Goal: Transaction & Acquisition: Purchase product/service

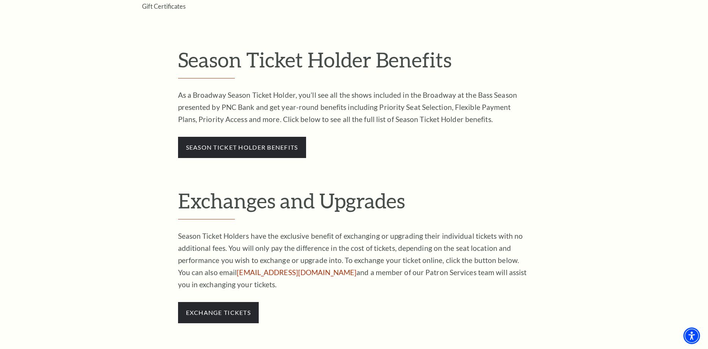
scroll to position [425, 0]
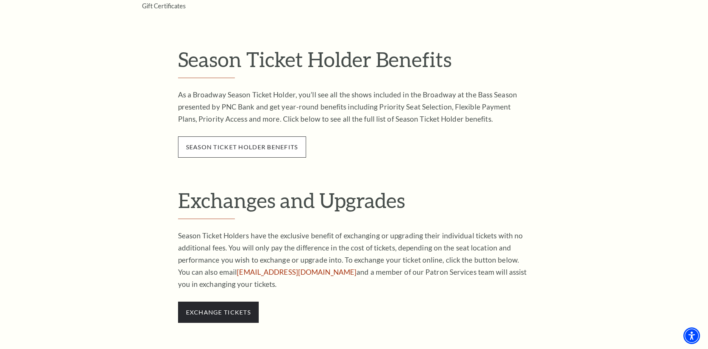
click at [279, 151] on span "season ticket holder benefits" at bounding box center [242, 146] width 128 height 21
click at [278, 147] on link "season ticket holder benefits" at bounding box center [242, 146] width 112 height 7
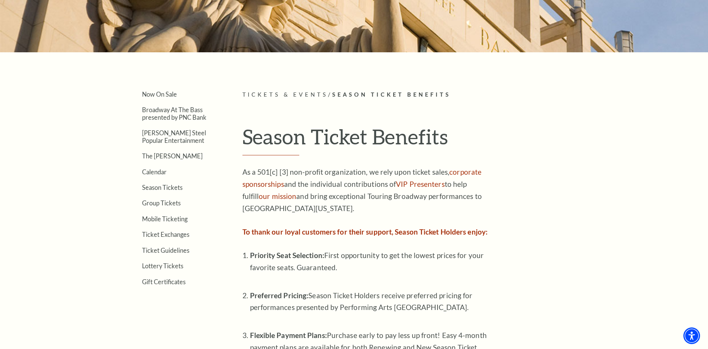
scroll to position [155, 0]
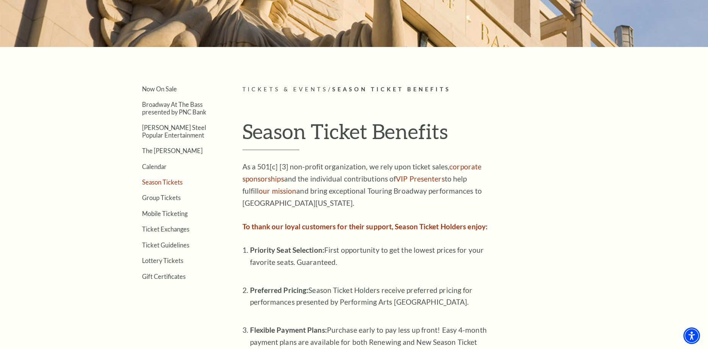
click at [157, 184] on link "Season Tickets" at bounding box center [162, 181] width 41 height 7
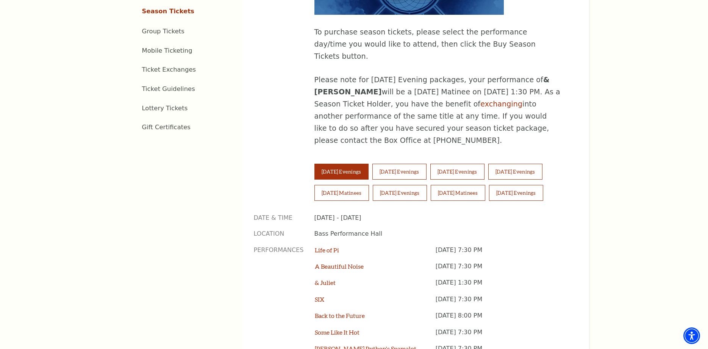
scroll to position [502, 0]
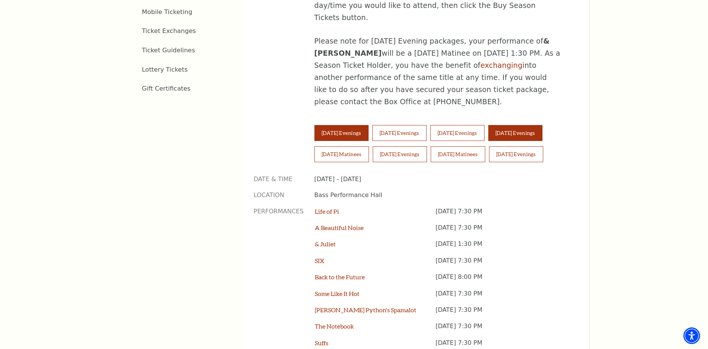
click at [516, 125] on button "[DATE] Evenings" at bounding box center [515, 133] width 54 height 16
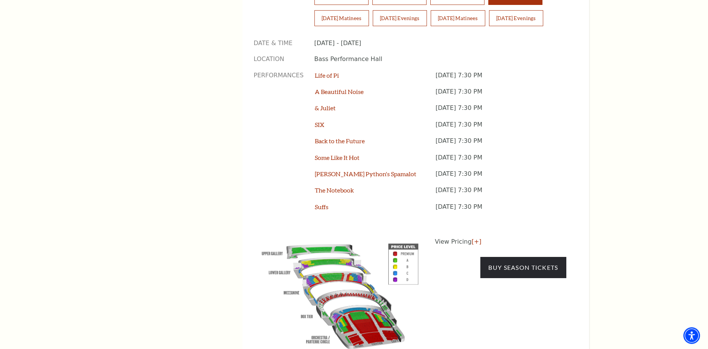
scroll to position [657, 0]
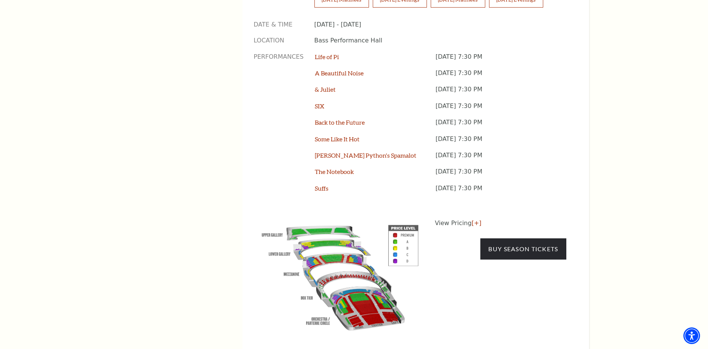
click at [366, 270] on img at bounding box center [340, 276] width 173 height 115
click at [474, 219] on link "[+]" at bounding box center [477, 222] width 10 height 7
